Goal: Task Accomplishment & Management: Use online tool/utility

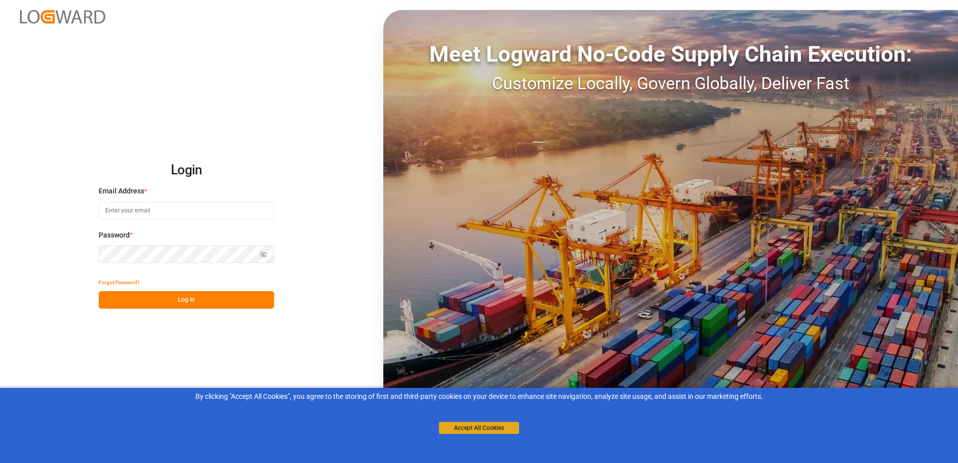
type input "[PERSON_NAME][EMAIL_ADDRESS][PERSON_NAME][DOMAIN_NAME]"
click at [500, 429] on button "Accept All Cookies" at bounding box center [479, 428] width 80 height 12
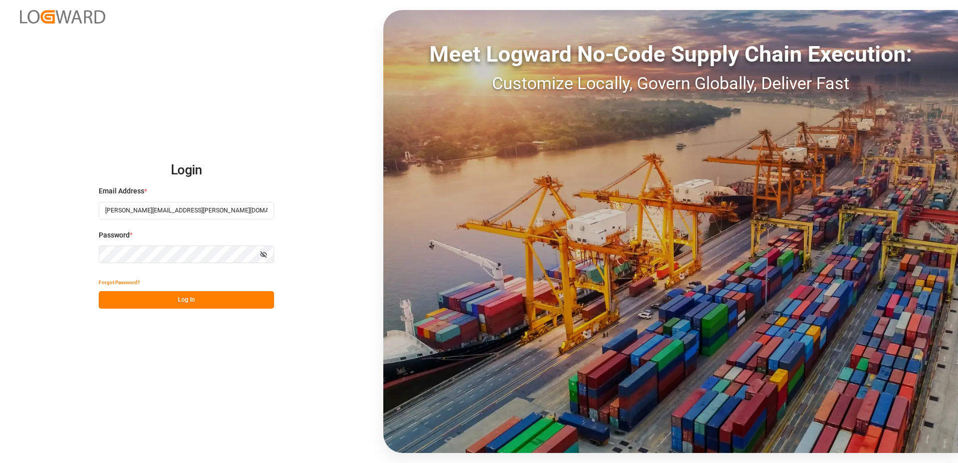
click at [208, 302] on button "Log In" at bounding box center [186, 300] width 175 height 18
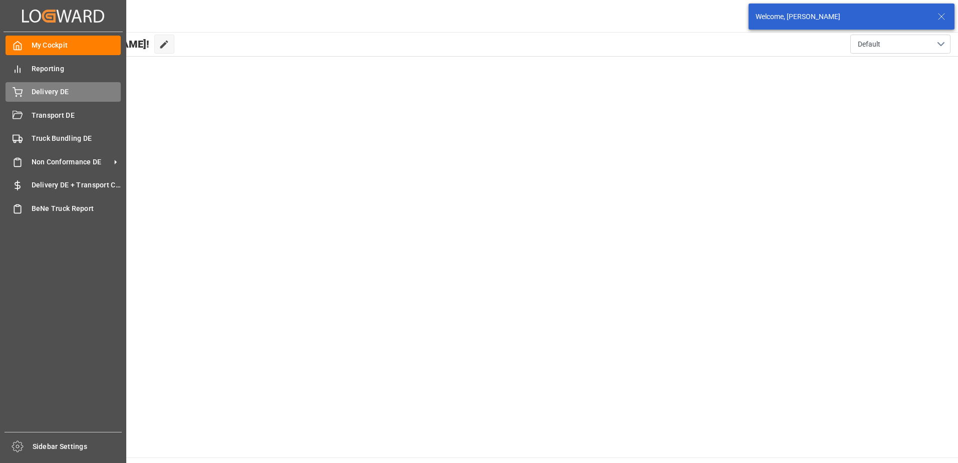
click at [16, 88] on icon at bounding box center [18, 92] width 10 height 10
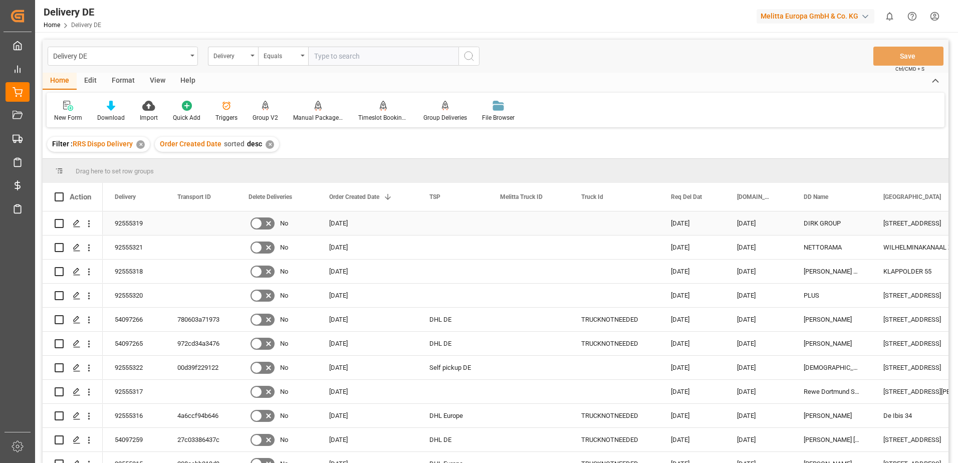
click at [59, 222] on input "Press Space to toggle row selection (unchecked)" at bounding box center [59, 223] width 9 height 9
checkbox input "true"
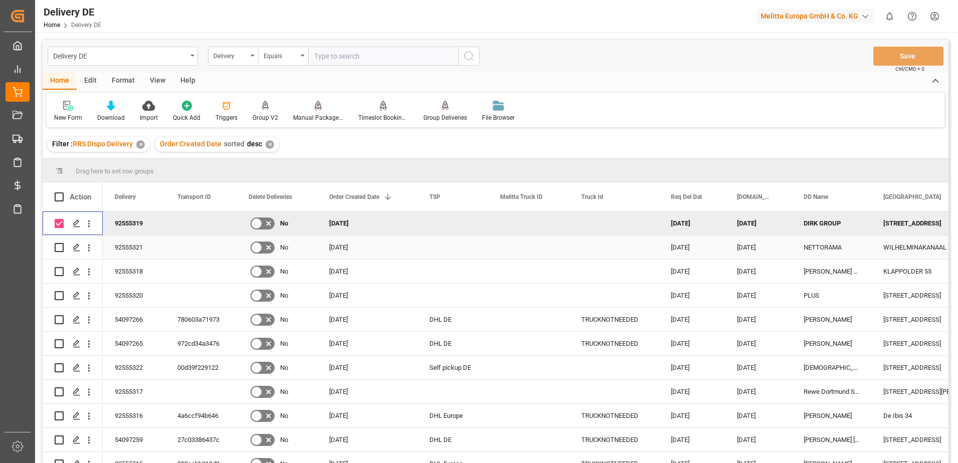
click at [57, 245] on input "Press Space to toggle row selection (unchecked)" at bounding box center [59, 247] width 9 height 9
checkbox input "true"
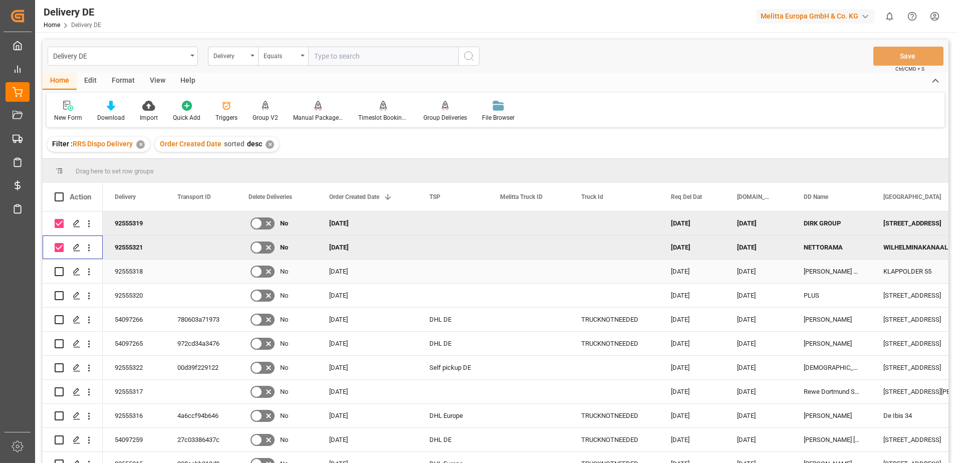
click at [57, 271] on input "Press Space to toggle row selection (unchecked)" at bounding box center [59, 271] width 9 height 9
checkbox input "true"
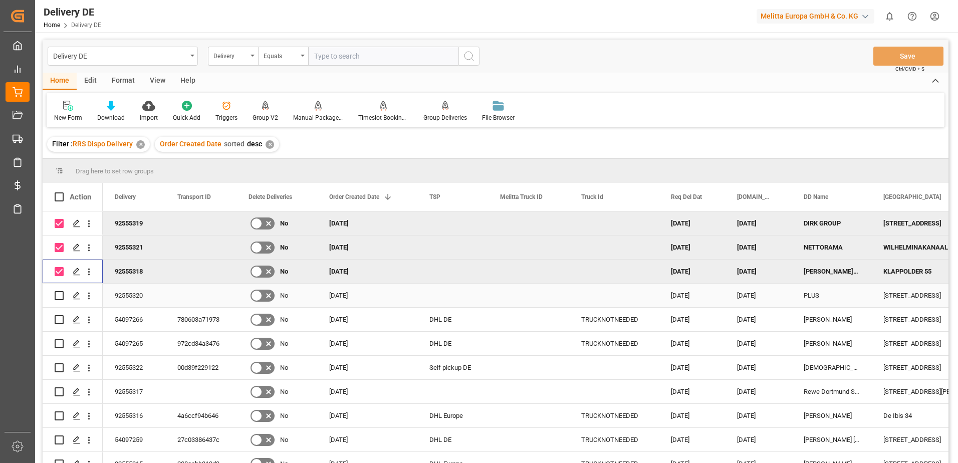
click at [60, 296] on input "Press Space to toggle row selection (unchecked)" at bounding box center [59, 295] width 9 height 9
checkbox input "true"
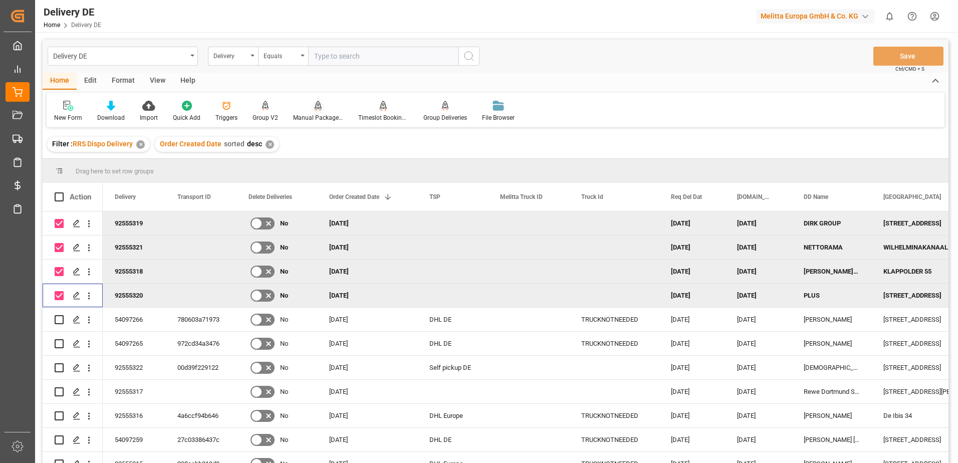
click at [310, 115] on div "Manual Package TypeDetermination" at bounding box center [318, 117] width 50 height 9
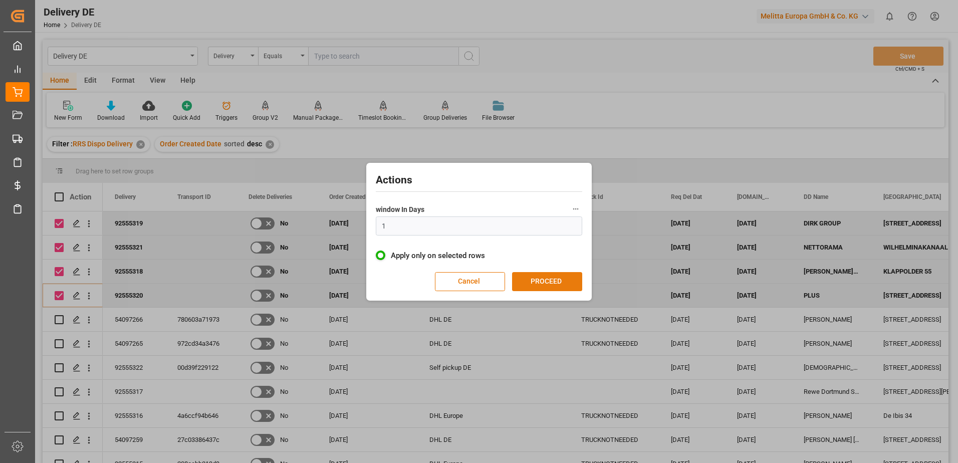
click at [549, 274] on button "PROCEED" at bounding box center [547, 281] width 70 height 19
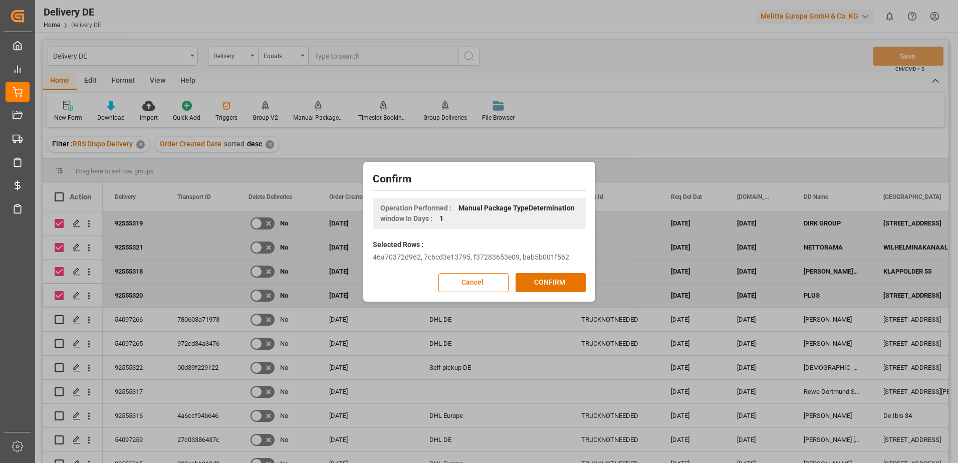
click at [549, 274] on button "CONFIRM" at bounding box center [550, 282] width 70 height 19
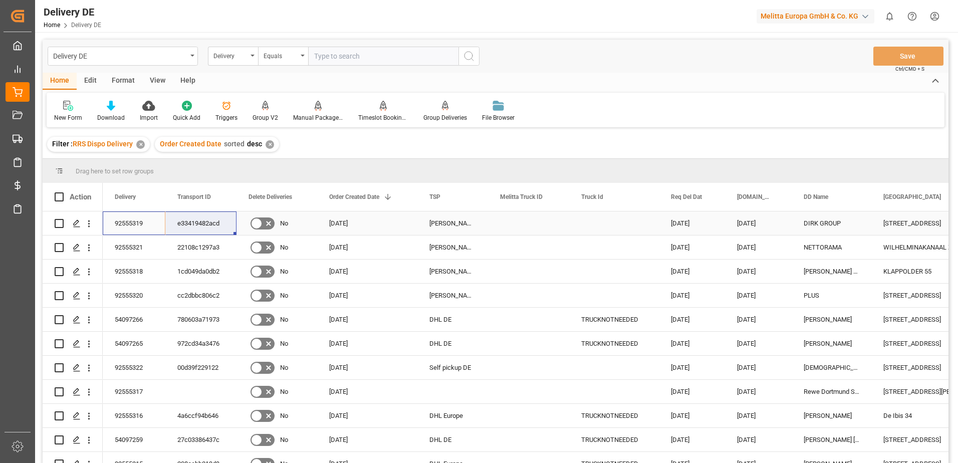
drag, startPoint x: 131, startPoint y: 222, endPoint x: 195, endPoint y: 222, distance: 64.1
drag, startPoint x: 120, startPoint y: 245, endPoint x: 181, endPoint y: 244, distance: 60.6
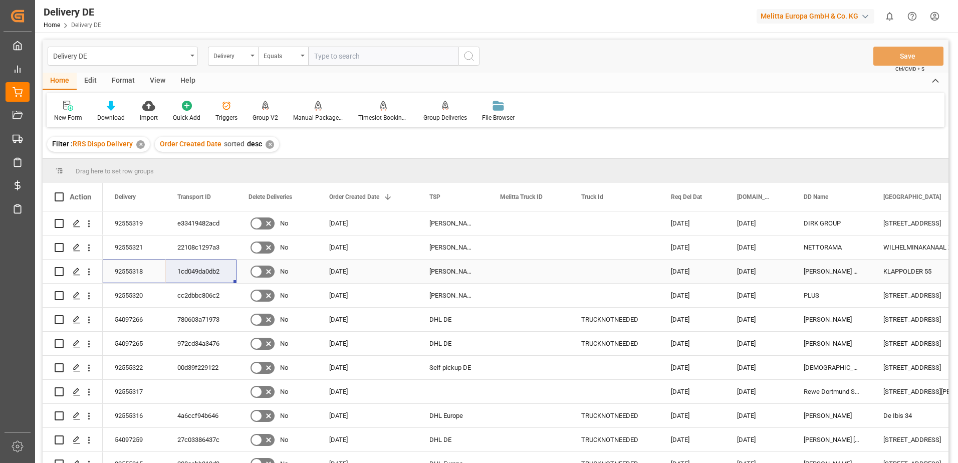
drag, startPoint x: 127, startPoint y: 270, endPoint x: 177, endPoint y: 270, distance: 50.1
drag, startPoint x: 124, startPoint y: 295, endPoint x: 180, endPoint y: 295, distance: 56.1
